Goal: Communication & Community: Share content

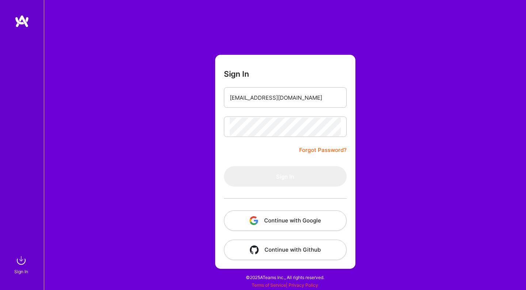
type input "[EMAIL_ADDRESS][DOMAIN_NAME]"
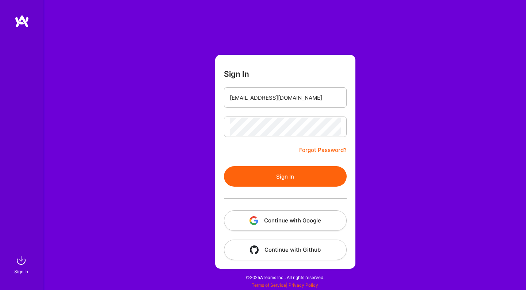
click at [313, 182] on button "Sign In" at bounding box center [285, 176] width 123 height 20
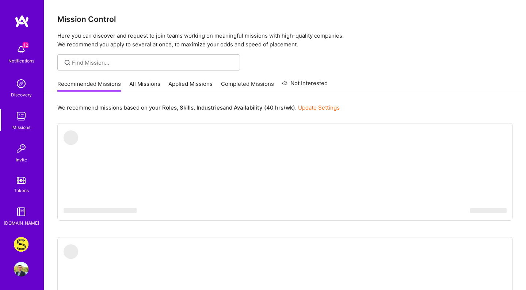
click at [140, 82] on link "All Missions" at bounding box center [144, 86] width 31 height 12
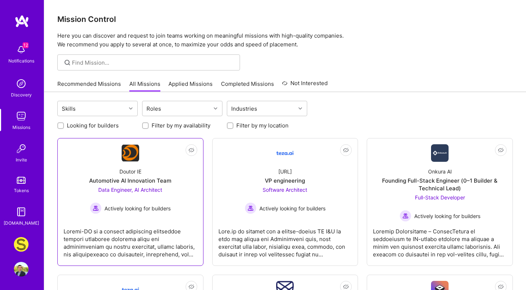
click at [155, 165] on div "Doutor IE Automotive AI Innovation Team Data Engineer, AI Architect Actively lo…" at bounding box center [131, 188] width 134 height 52
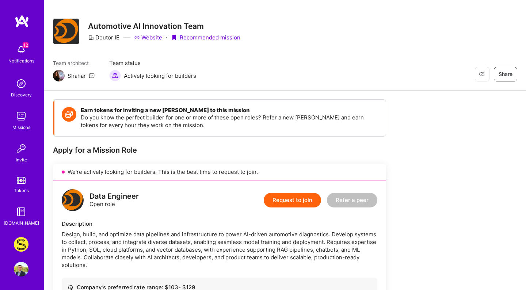
scroll to position [5, 0]
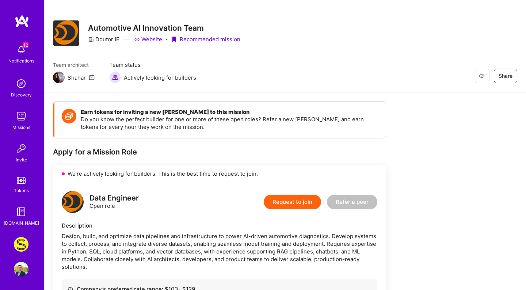
click at [146, 229] on div "Description Design, build, and optimize data pipelines and infrastructure to po…" at bounding box center [219, 246] width 315 height 49
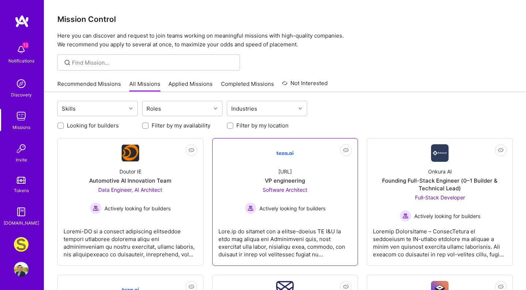
click at [248, 170] on div "[URL] VP engineering Software Architect Actively looking for builders" at bounding box center [285, 188] width 134 height 52
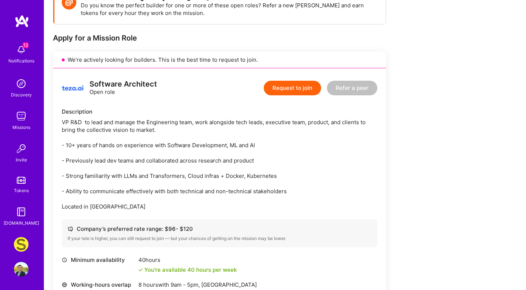
scroll to position [120, 0]
click at [359, 88] on button "Refer a peer" at bounding box center [352, 87] width 50 height 15
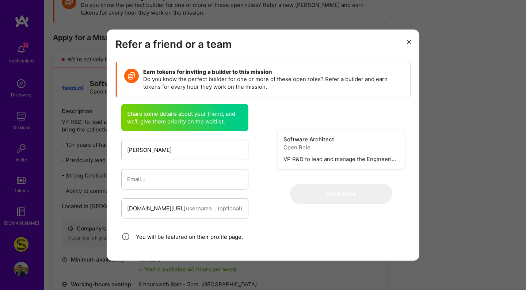
type input "[PERSON_NAME]"
type input "0"
paste input "[EMAIL_ADDRESS][DOMAIN_NAME]"
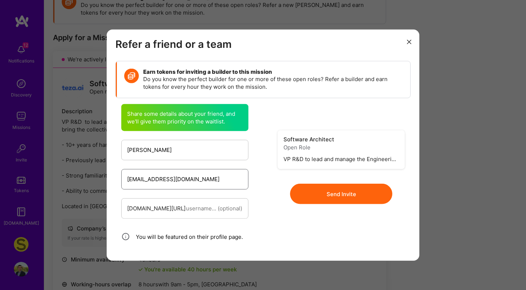
type input "[EMAIL_ADDRESS][DOMAIN_NAME]"
paste input "[PERSON_NAME]"
type input "[PERSON_NAME]"
click at [321, 197] on button "Send Invite" at bounding box center [341, 194] width 102 height 20
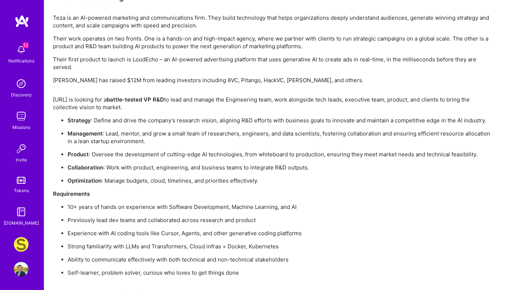
scroll to position [532, 0]
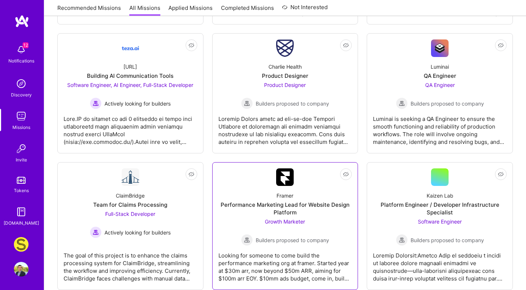
scroll to position [239, 0]
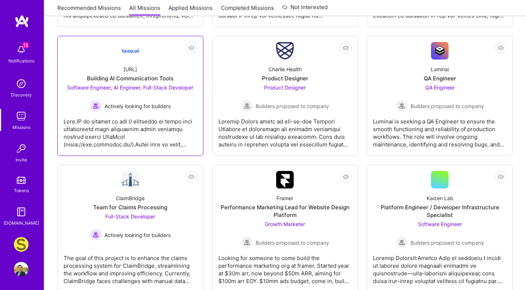
click at [179, 99] on div "Software Engineer, AI Engineer, Full-Stack Developer Actively looking for build…" at bounding box center [130, 98] width 126 height 28
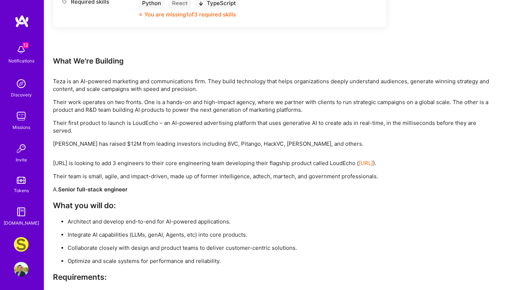
scroll to position [977, 0]
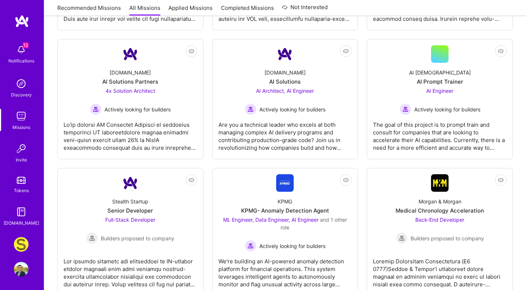
scroll to position [1776, 0]
